Goal: Transaction & Acquisition: Purchase product/service

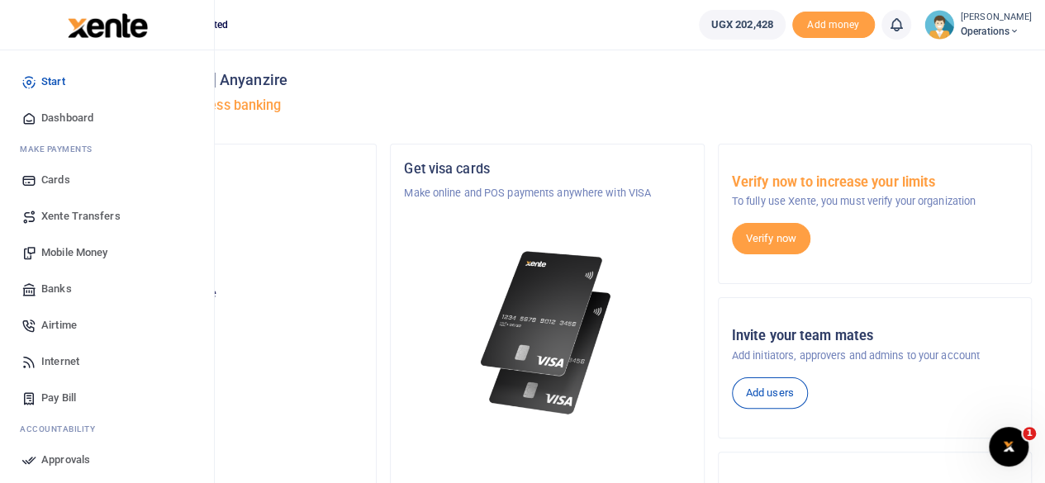
click at [86, 255] on span "Mobile Money" at bounding box center [74, 252] width 66 height 17
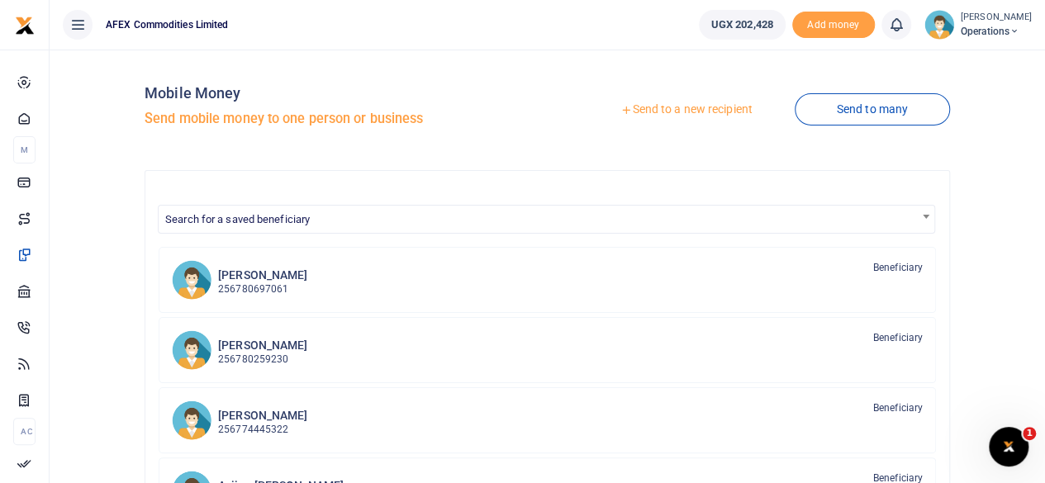
click at [692, 111] on link "Send to a new recipient" at bounding box center [686, 110] width 216 height 30
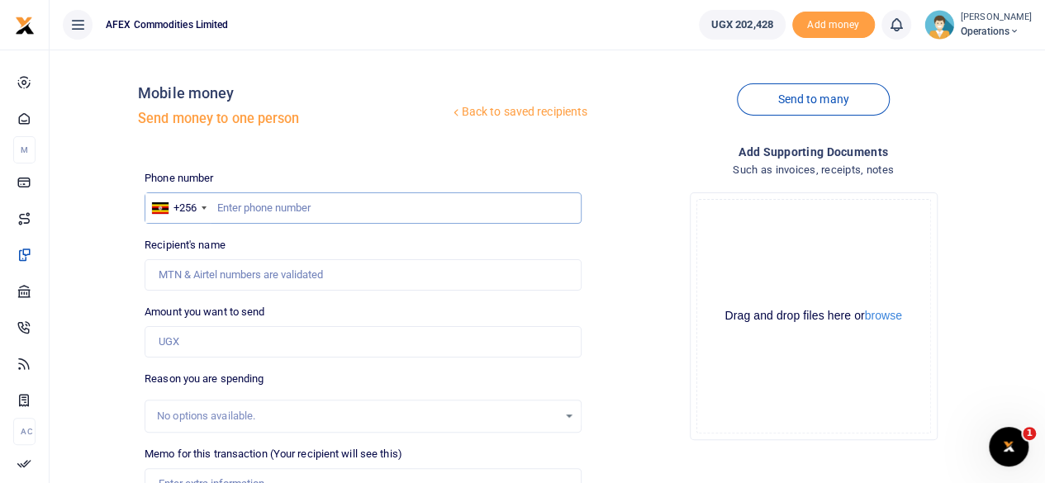
click at [241, 211] on input "text" at bounding box center [363, 207] width 437 height 31
type input "788002643"
type input "Anyanzire Penelope Musoki"
type input "788002643"
click at [225, 339] on input "Amount you want to send" at bounding box center [363, 341] width 437 height 31
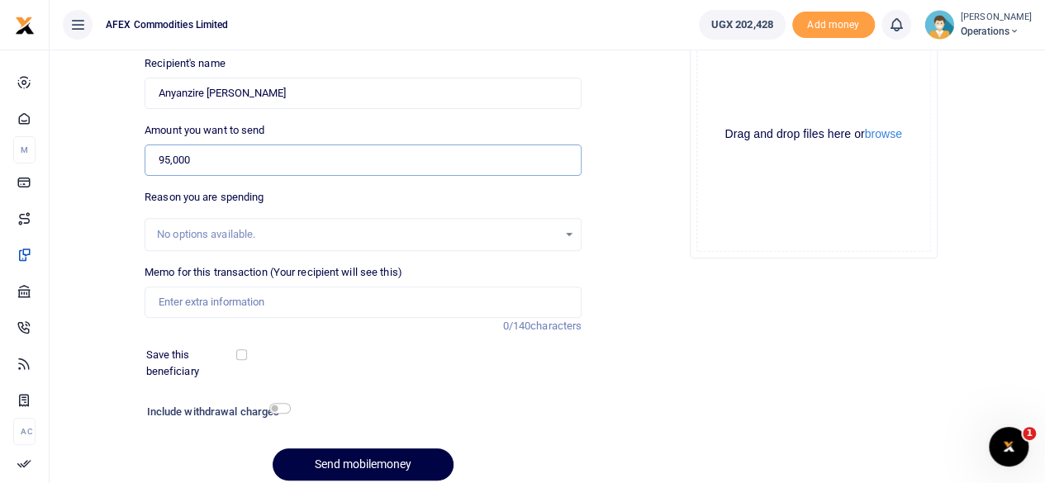
scroll to position [182, 0]
type input "95,000"
click at [334, 301] on input "Memo for this transaction (Your recipient will see this)" at bounding box center [363, 302] width 437 height 31
type input "Partial refund for Quickbooks payment"
click at [281, 412] on input "checkbox" at bounding box center [279, 408] width 21 height 11
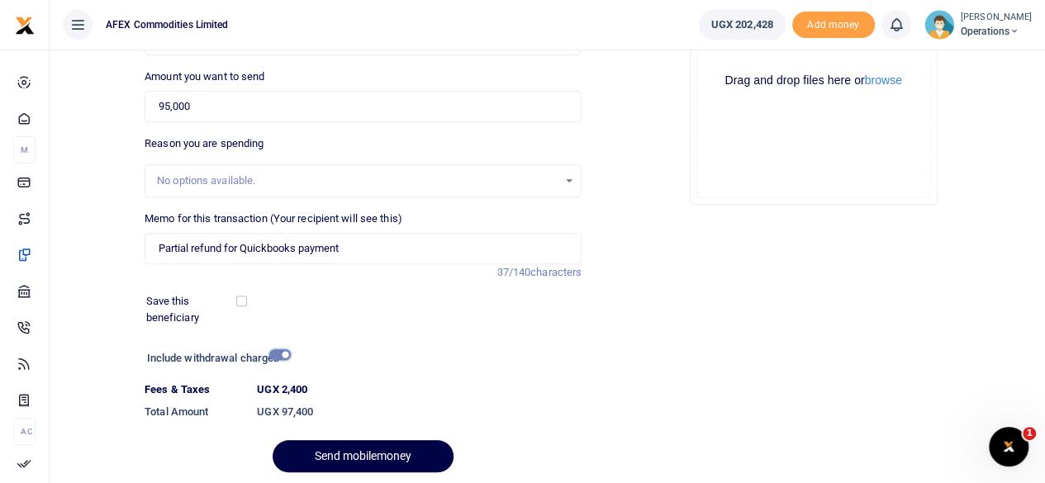
scroll to position [292, 0]
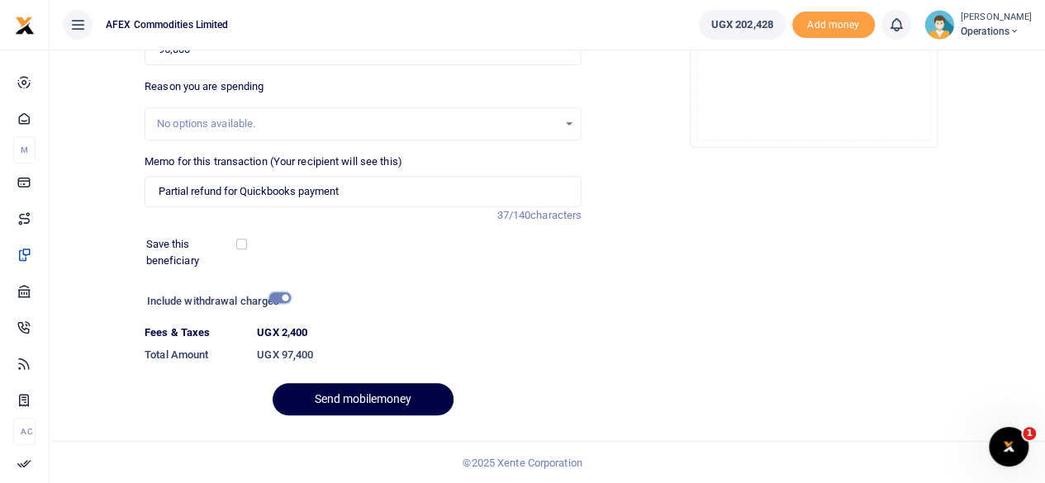
click at [278, 294] on input "checkbox" at bounding box center [279, 297] width 21 height 11
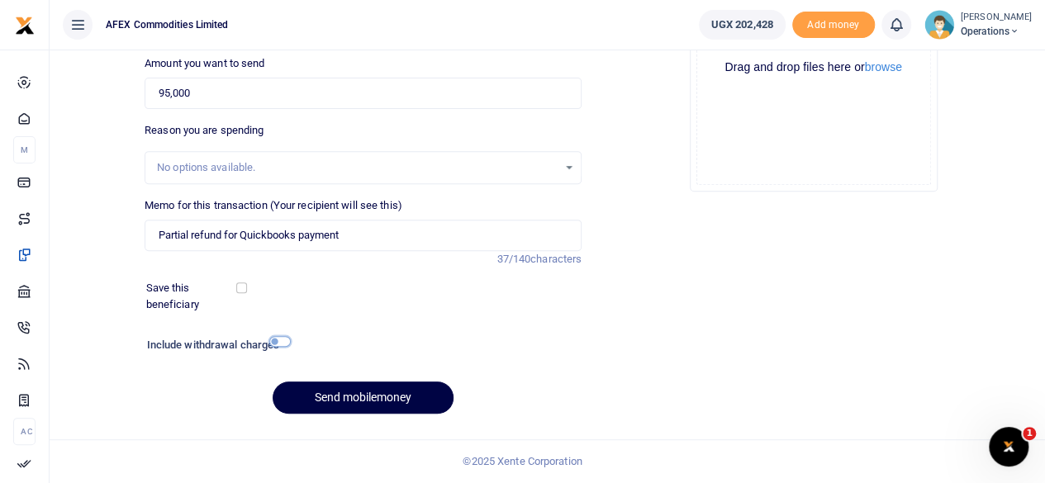
scroll to position [246, 0]
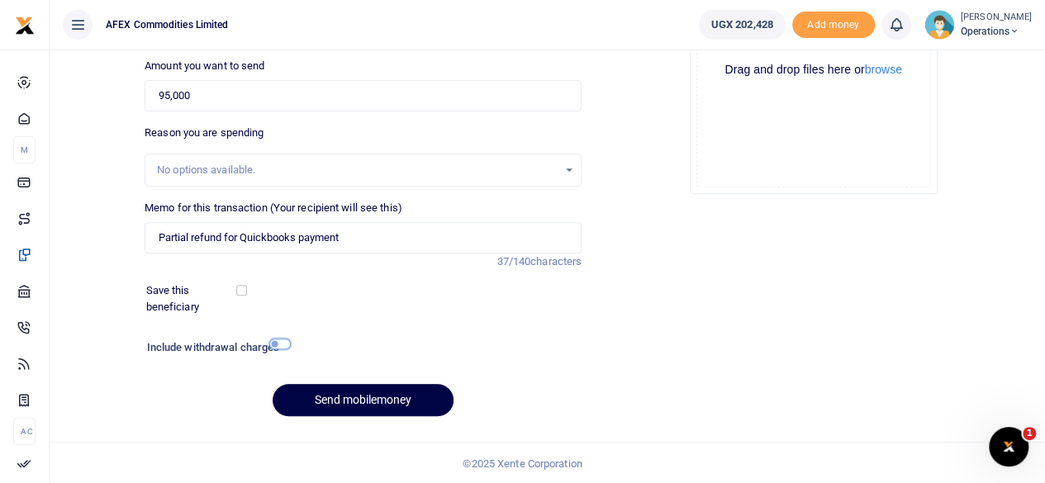
click at [278, 341] on input "checkbox" at bounding box center [279, 344] width 21 height 11
checkbox input "true"
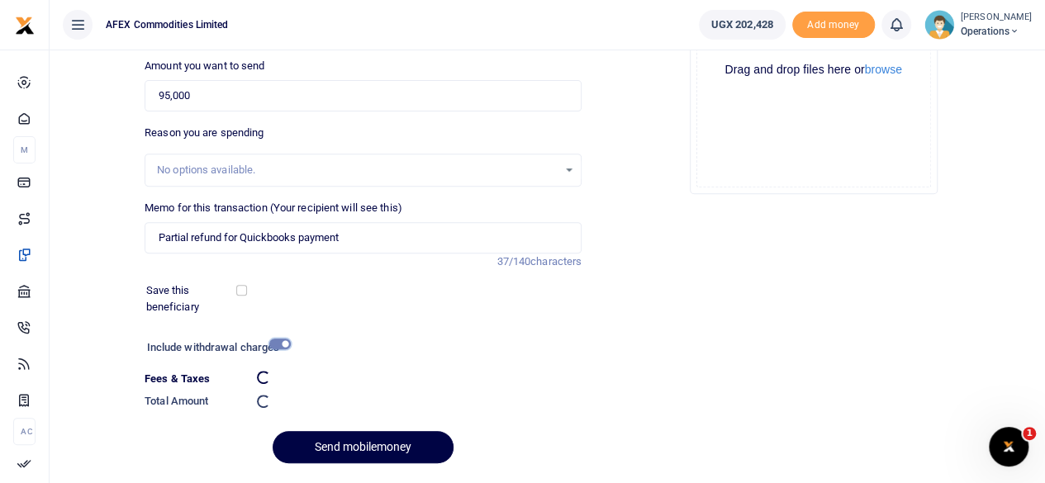
scroll to position [292, 0]
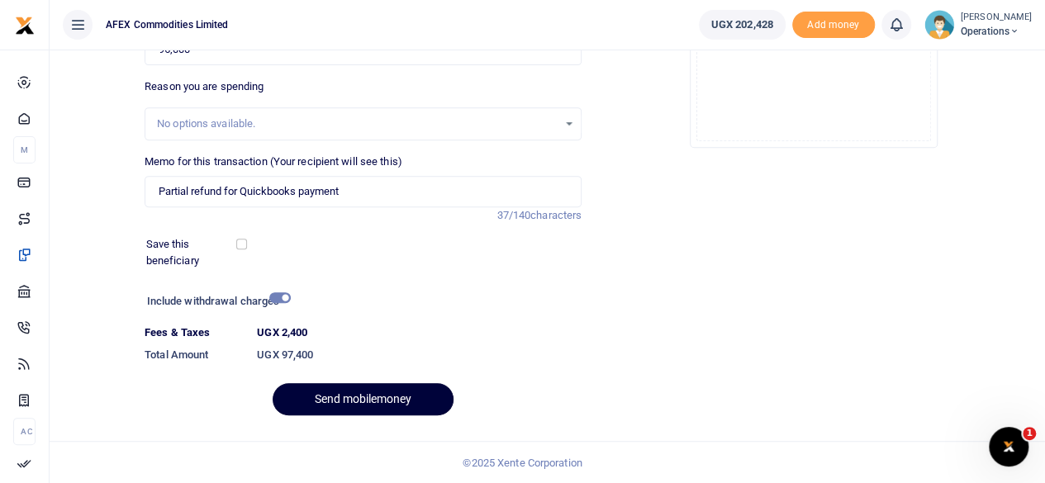
click at [327, 395] on button "Send mobilemoney" at bounding box center [363, 399] width 181 height 32
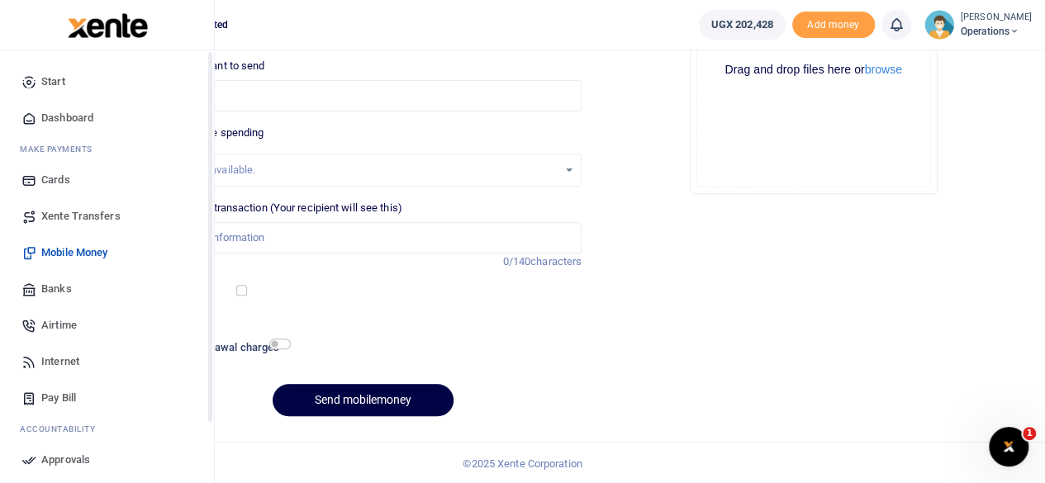
click at [55, 122] on span "Dashboard" at bounding box center [67, 118] width 52 height 17
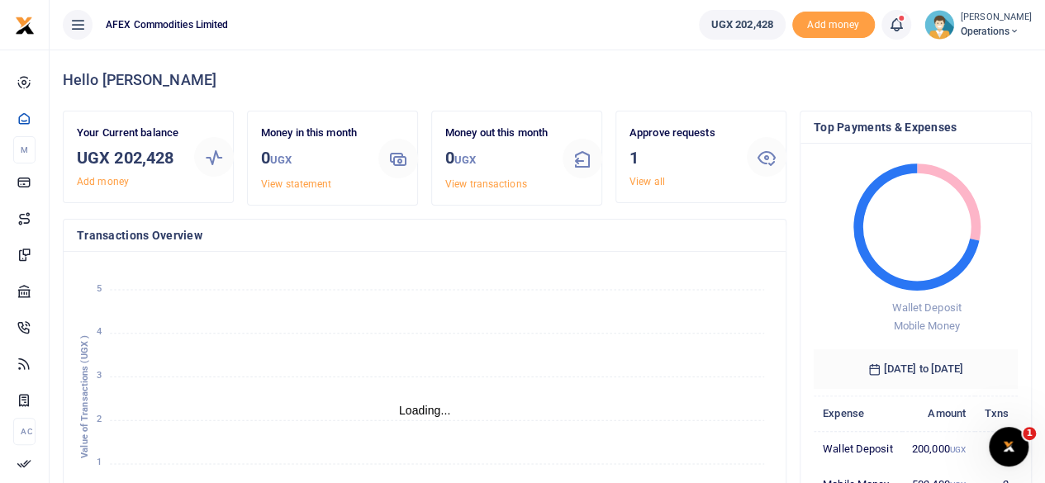
scroll to position [13, 13]
click at [657, 183] on link "View all" at bounding box center [647, 182] width 36 height 12
click at [643, 181] on link "View all" at bounding box center [647, 182] width 36 height 12
click at [765, 160] on icon at bounding box center [766, 157] width 20 height 20
click at [669, 155] on h3 "1" at bounding box center [681, 157] width 104 height 25
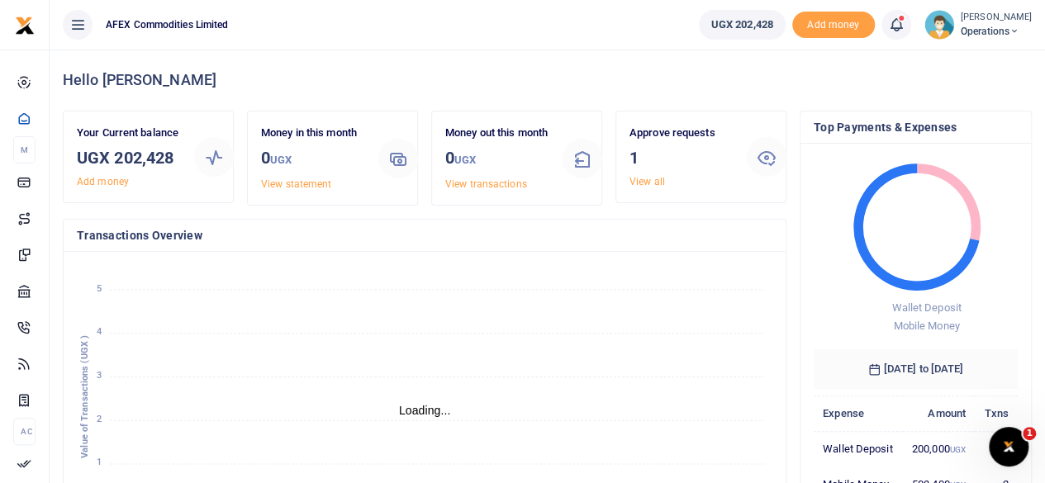
click at [656, 180] on link "View all" at bounding box center [647, 182] width 36 height 12
click at [640, 184] on link "View all" at bounding box center [647, 182] width 36 height 12
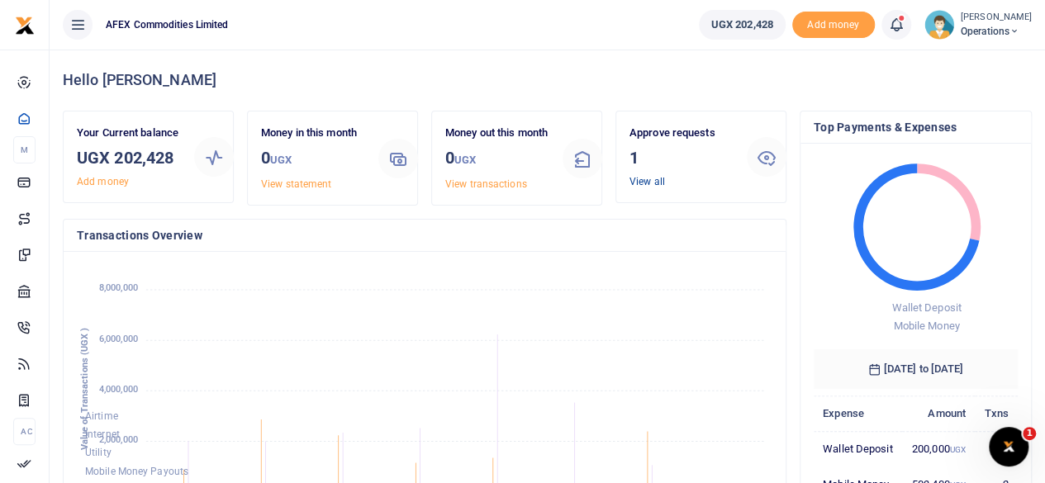
click at [640, 184] on link "View all" at bounding box center [647, 182] width 36 height 12
click at [770, 153] on icon at bounding box center [766, 157] width 20 height 20
click at [497, 173] on h3 "0 UGX" at bounding box center [497, 158] width 104 height 27
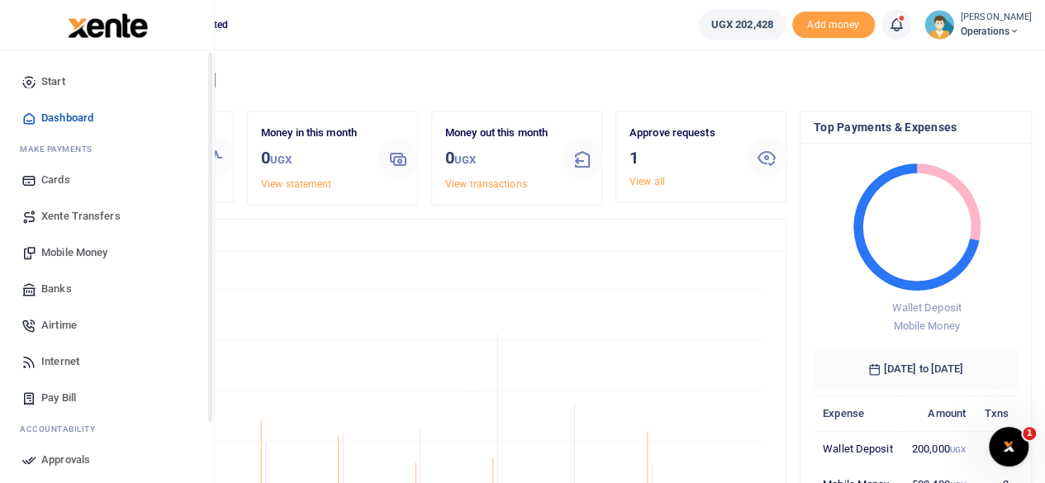
click at [57, 112] on span "Dashboard" at bounding box center [67, 118] width 52 height 17
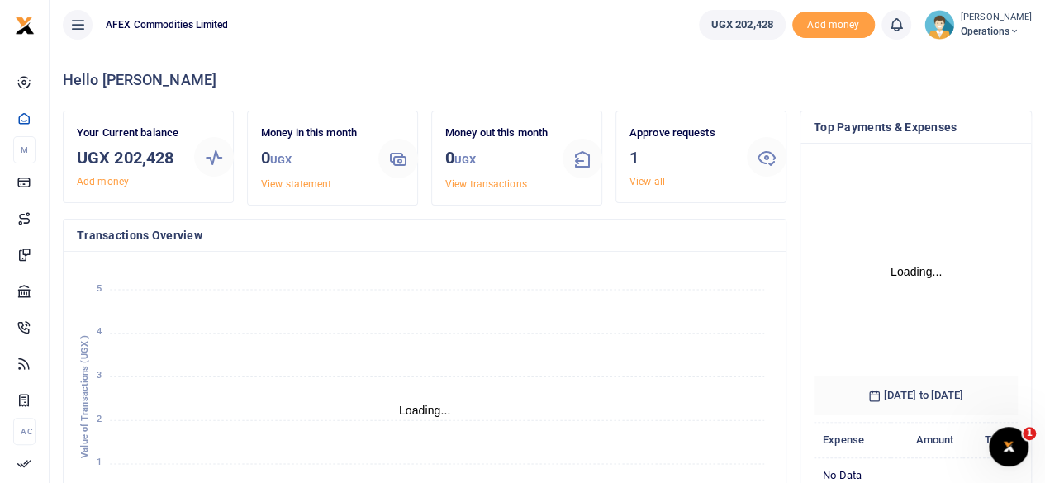
click at [640, 184] on link "View all" at bounding box center [647, 182] width 36 height 12
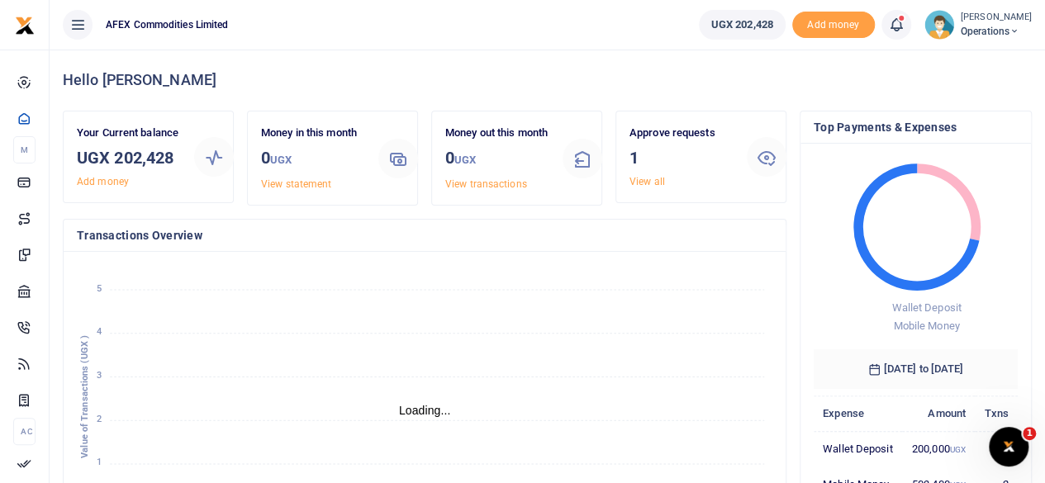
scroll to position [13, 13]
click at [652, 177] on link "View all" at bounding box center [647, 182] width 36 height 12
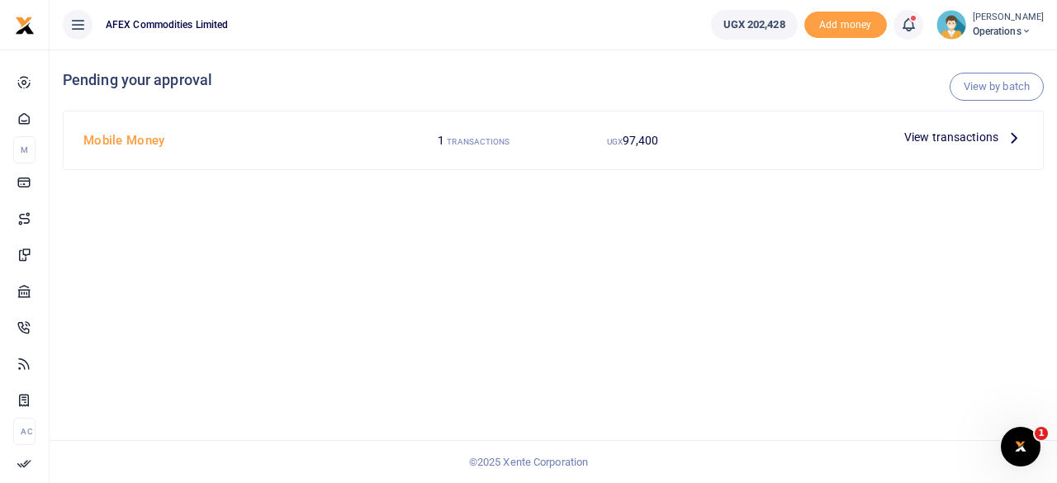
click at [952, 141] on span "View transactions" at bounding box center [951, 137] width 94 height 18
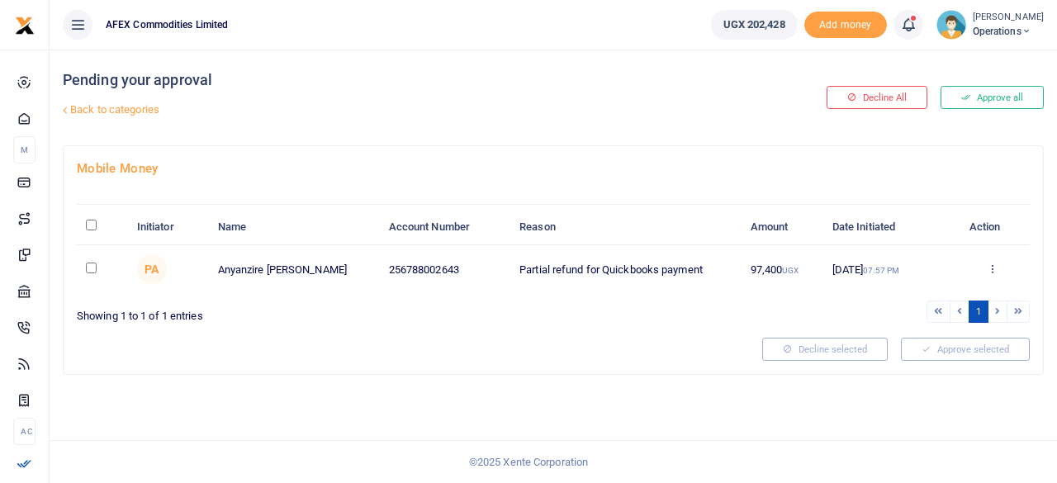
click at [88, 265] on input "checkbox" at bounding box center [91, 268] width 11 height 11
checkbox input "true"
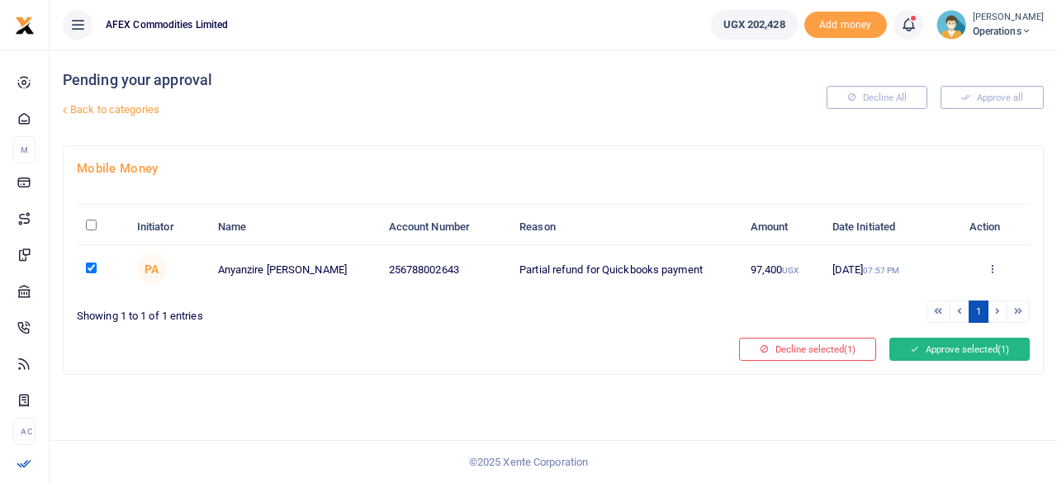
click at [923, 343] on button "Approve selected (1)" at bounding box center [959, 349] width 140 height 23
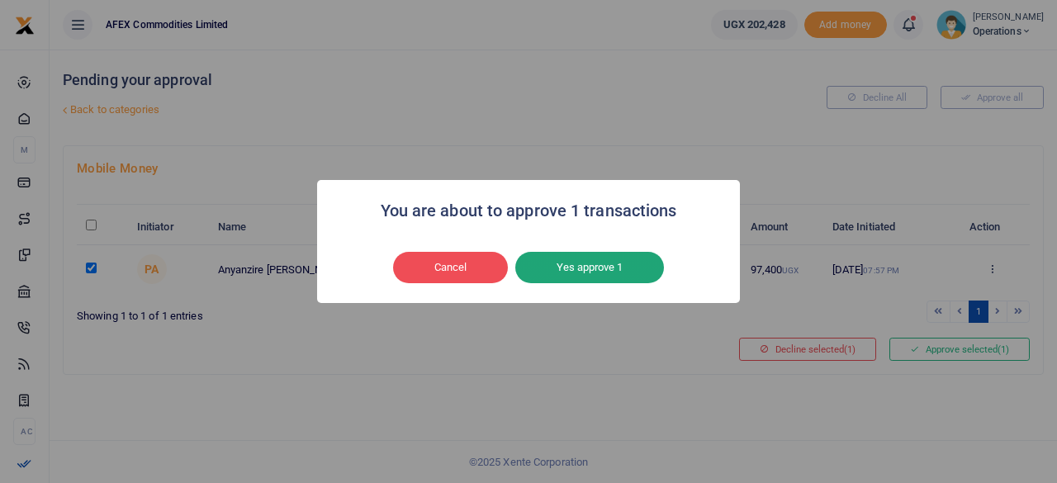
click at [581, 275] on button "Yes approve 1" at bounding box center [589, 267] width 149 height 31
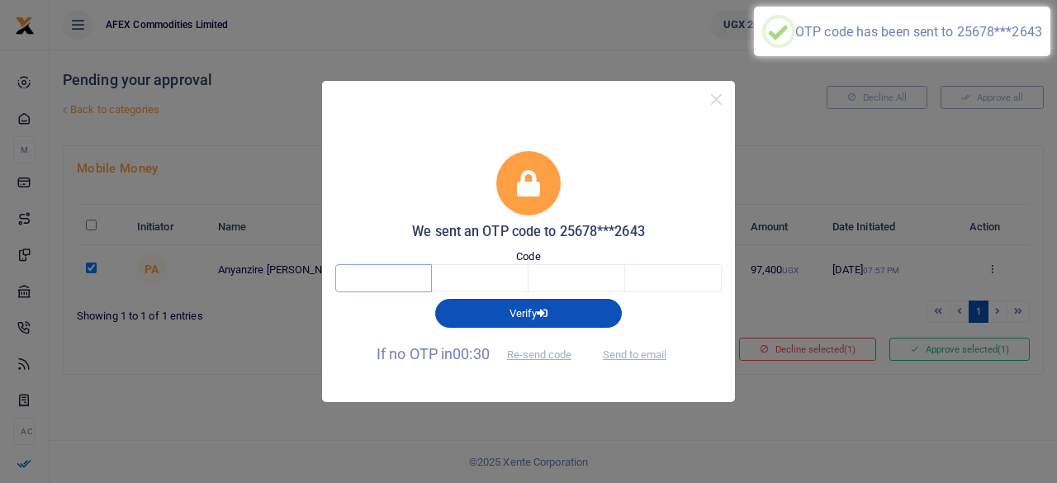
click at [415, 282] on input "text" at bounding box center [383, 278] width 97 height 28
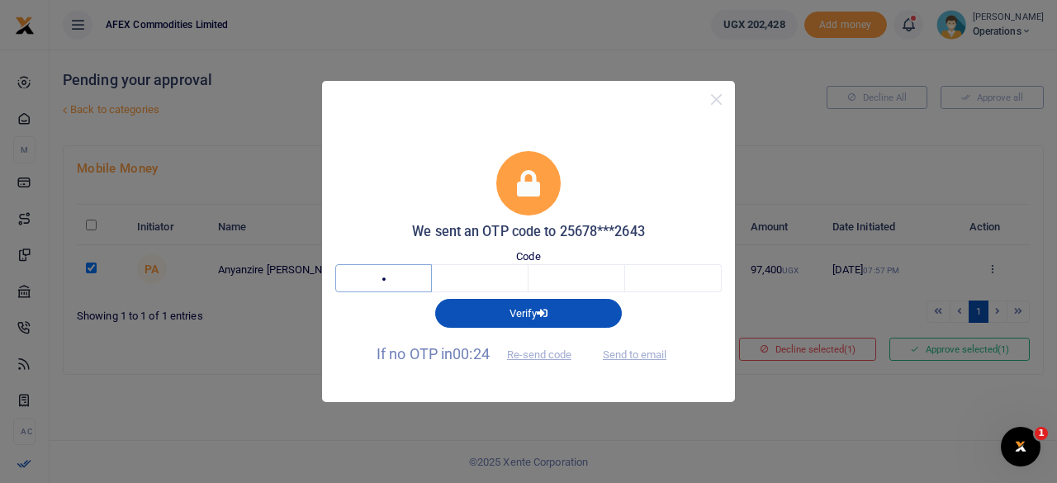
type input "6"
type input "3"
type input "9"
type input "5"
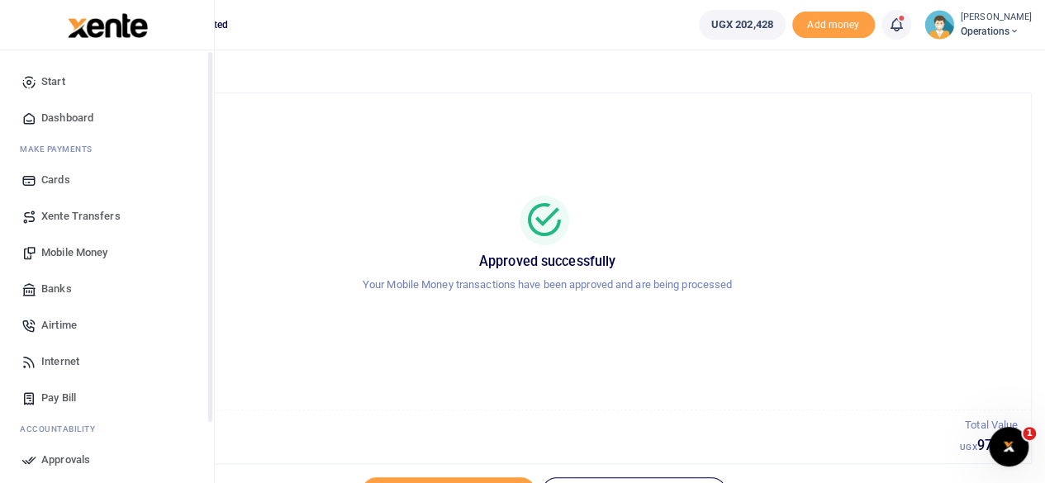
click at [69, 113] on span "Dashboard" at bounding box center [67, 118] width 52 height 17
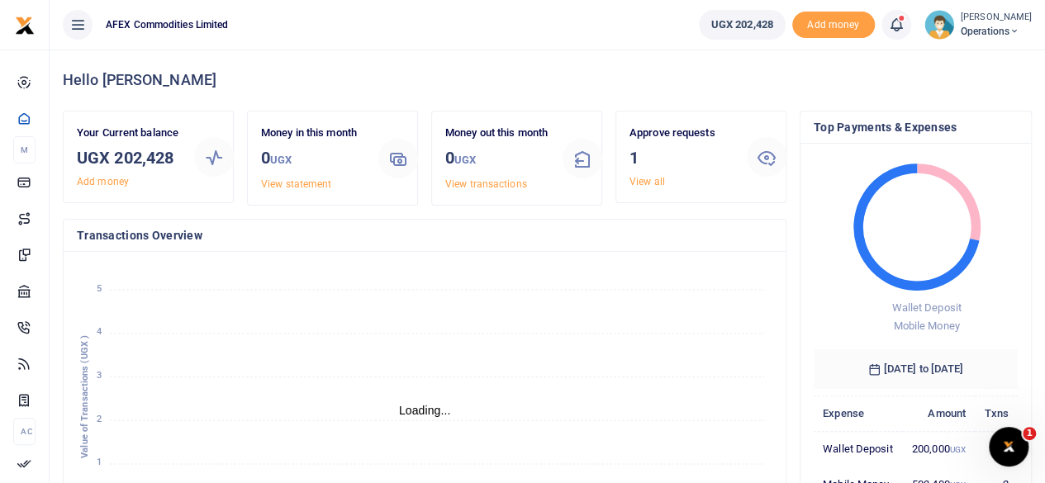
scroll to position [13, 13]
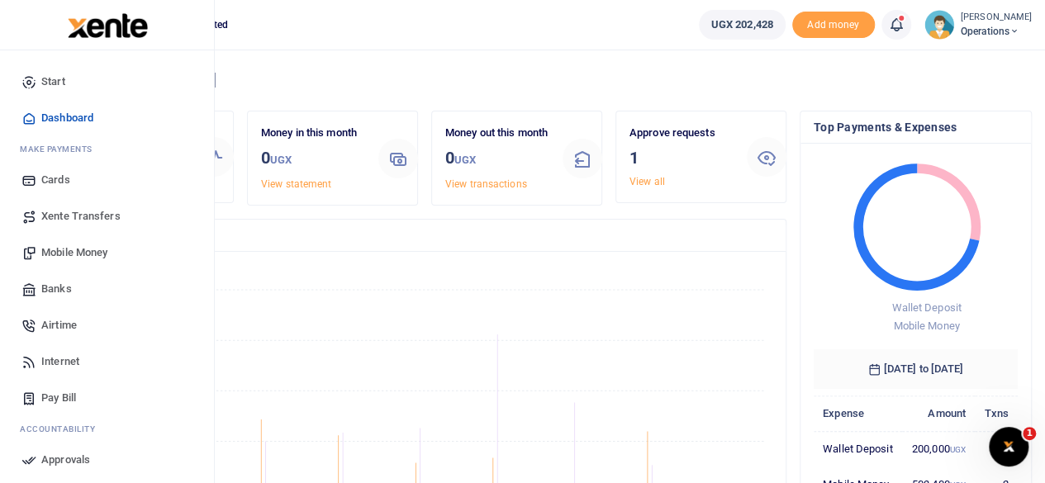
click at [83, 120] on span "Dashboard" at bounding box center [67, 118] width 52 height 17
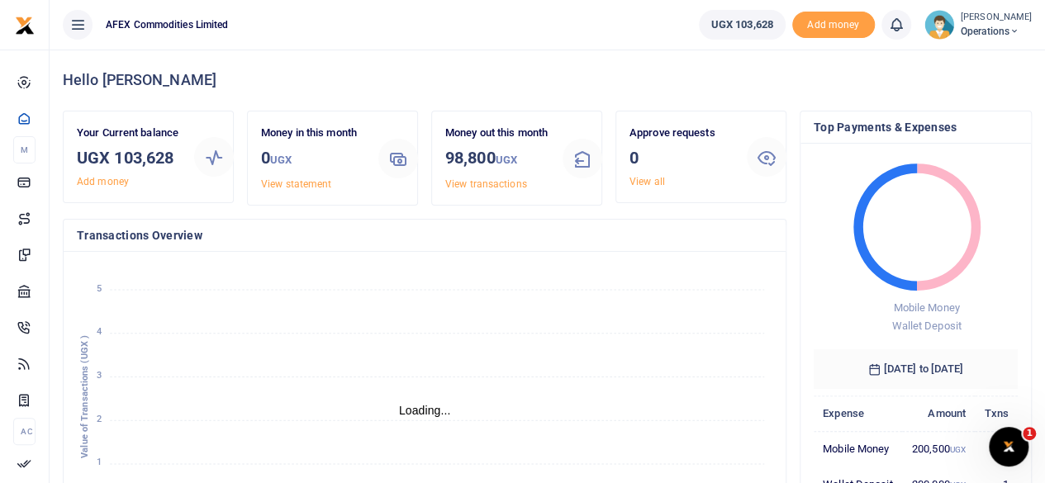
scroll to position [13, 13]
